Goal: Check status

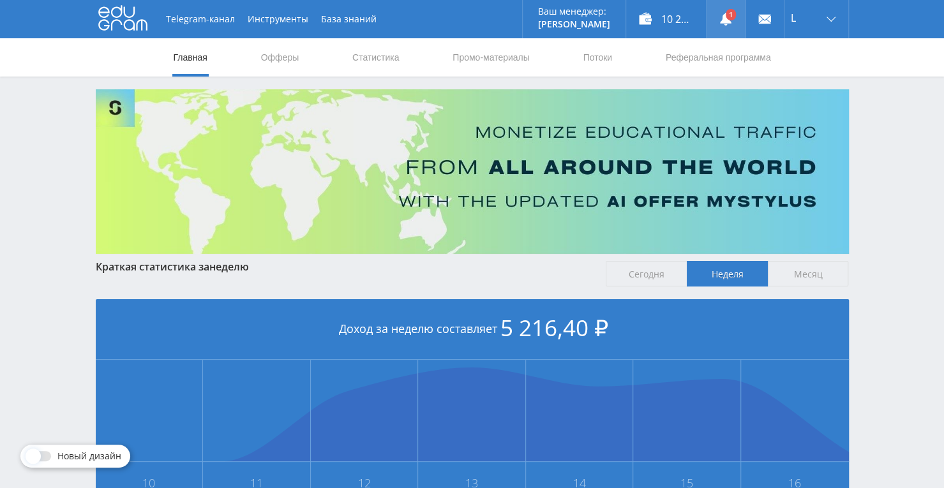
click at [733, 21] on link at bounding box center [726, 19] width 38 height 38
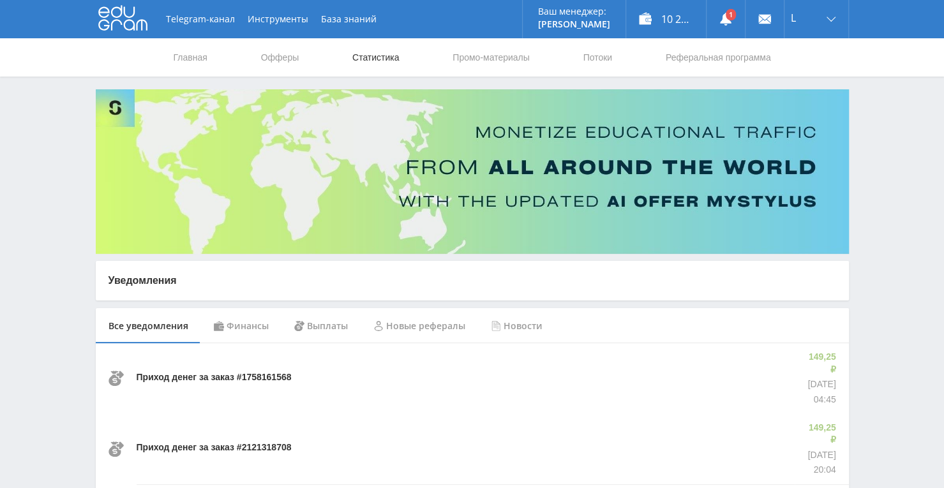
click at [366, 54] on link "Статистика" at bounding box center [376, 57] width 50 height 38
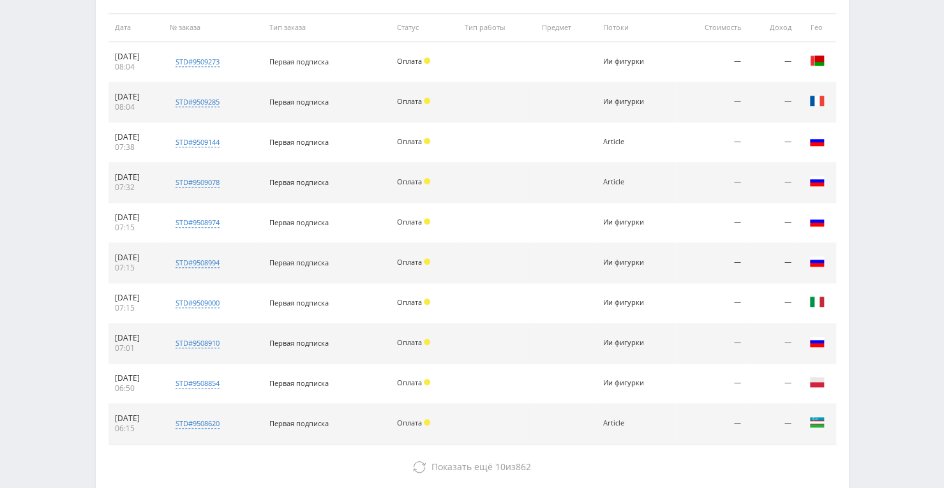
scroll to position [511, 0]
click at [52, 357] on div "Telegram-канал Инструменты База знаний Ваш менеджер: [PERSON_NAME] Online @edug…" at bounding box center [472, 25] width 944 height 1072
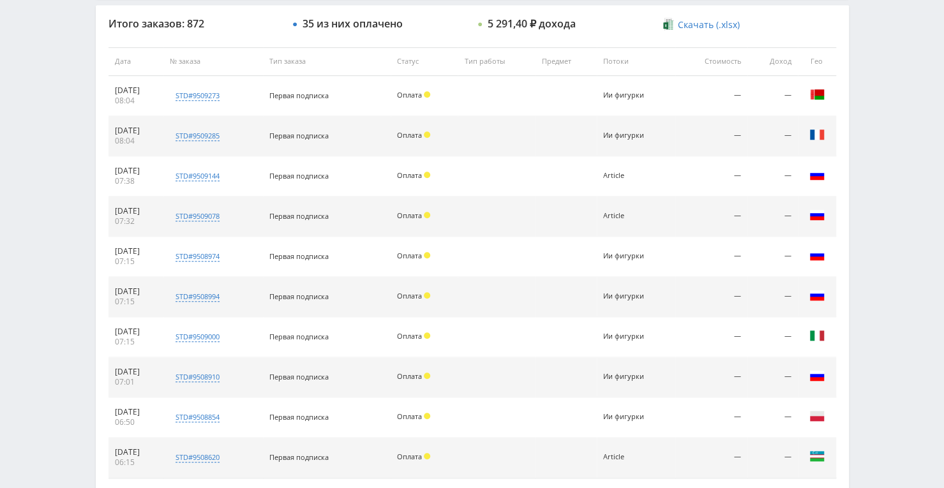
scroll to position [389, 0]
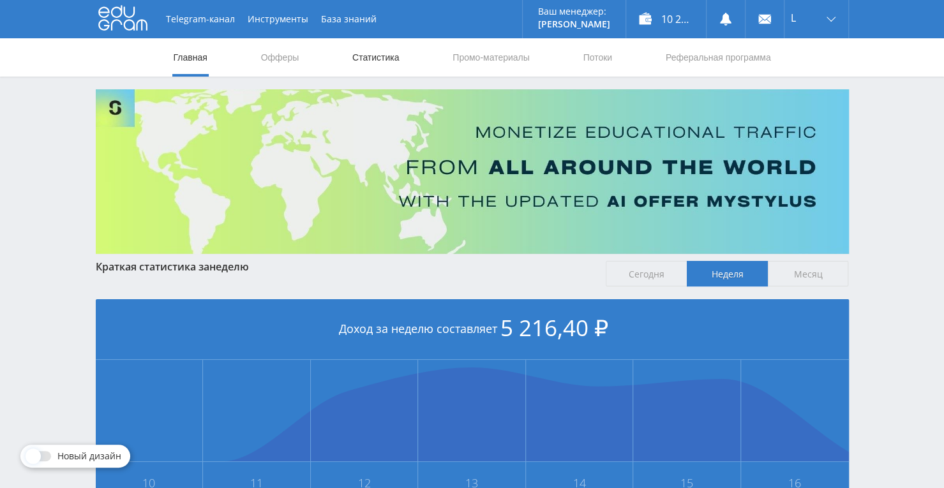
click at [367, 57] on link "Статистика" at bounding box center [376, 57] width 50 height 38
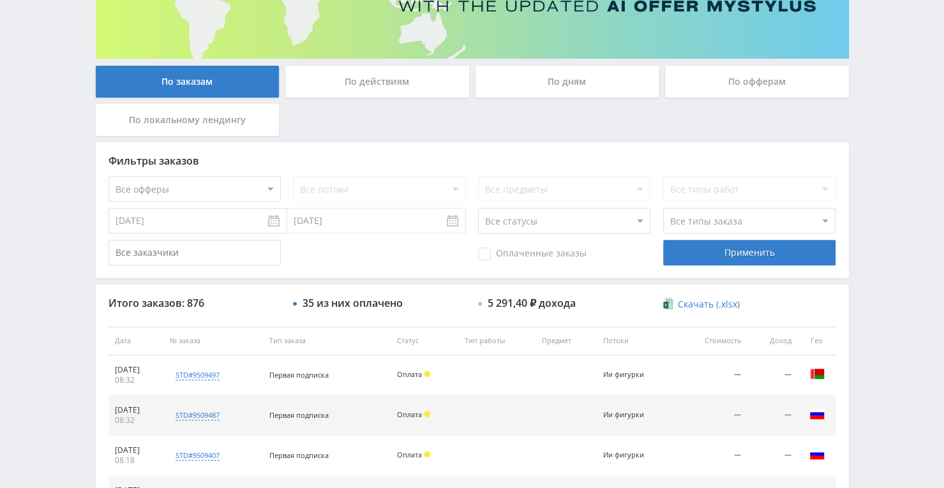
scroll to position [383, 0]
